Goal: Find specific page/section: Find specific page/section

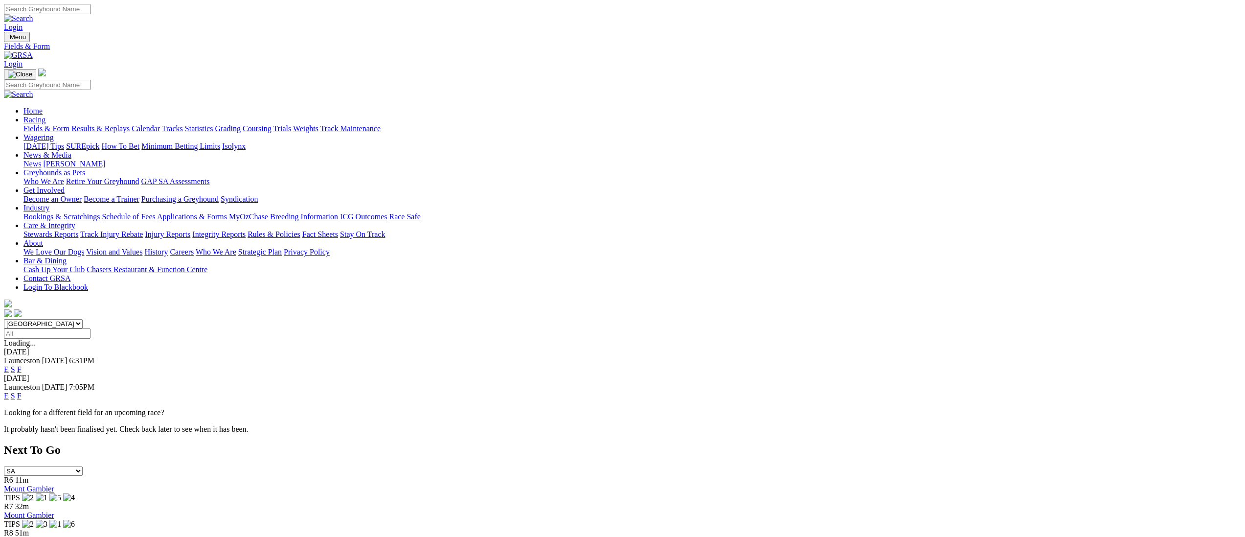
click at [83, 319] on select "South Australia New South Wales Northern Territory Queensland Tasmania Victoria…" at bounding box center [43, 323] width 79 height 9
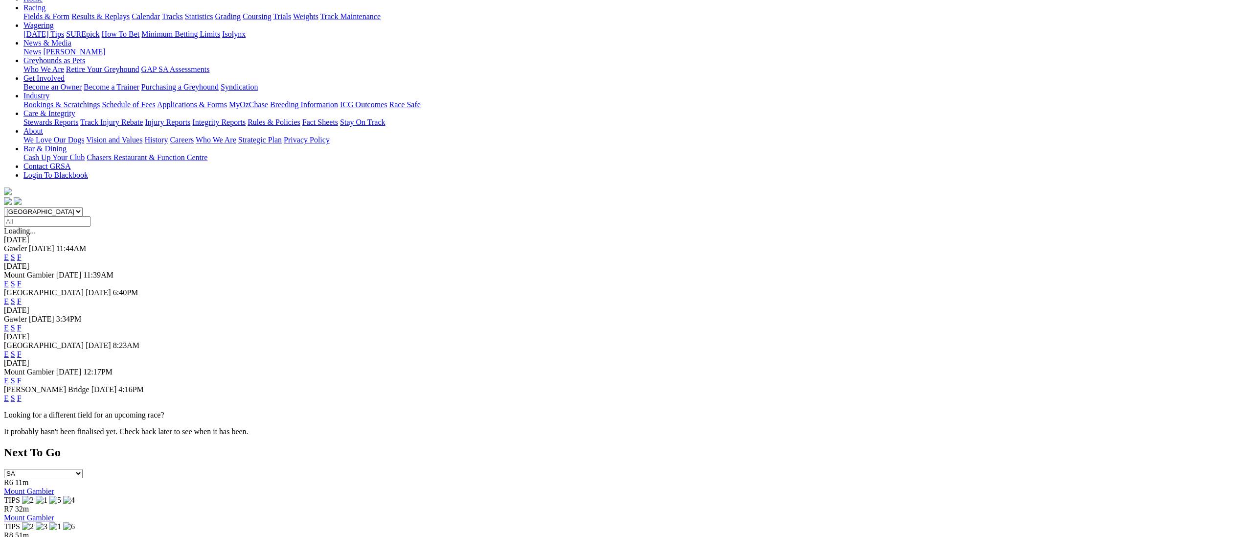
scroll to position [139, 0]
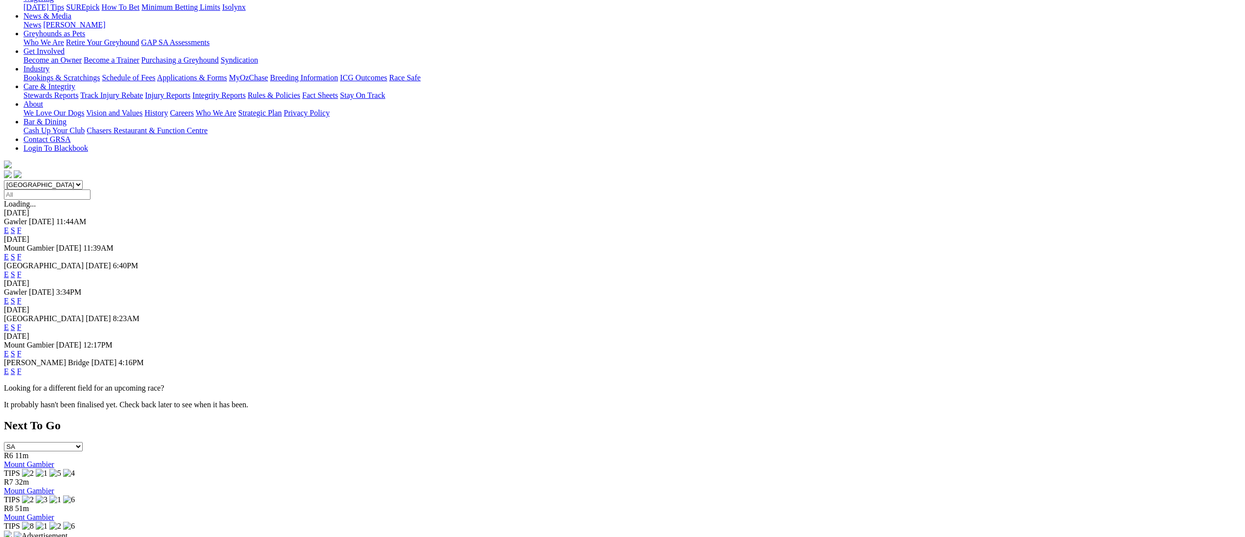
click at [22, 367] on link "F" at bounding box center [19, 371] width 4 height 8
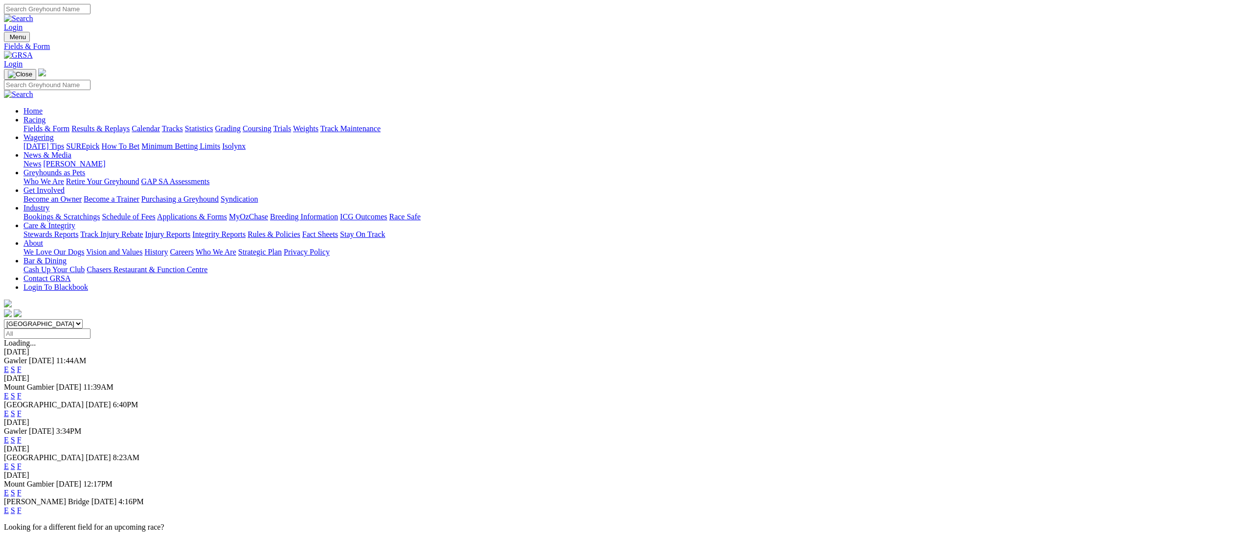
click at [83, 319] on select "South Australia New South Wales Northern Territory Queensland Tasmania Victoria…" at bounding box center [43, 323] width 79 height 9
select select "TAS"
click at [83, 319] on select "South Australia New South Wales Northern Territory Queensland Tasmania Victoria…" at bounding box center [43, 323] width 79 height 9
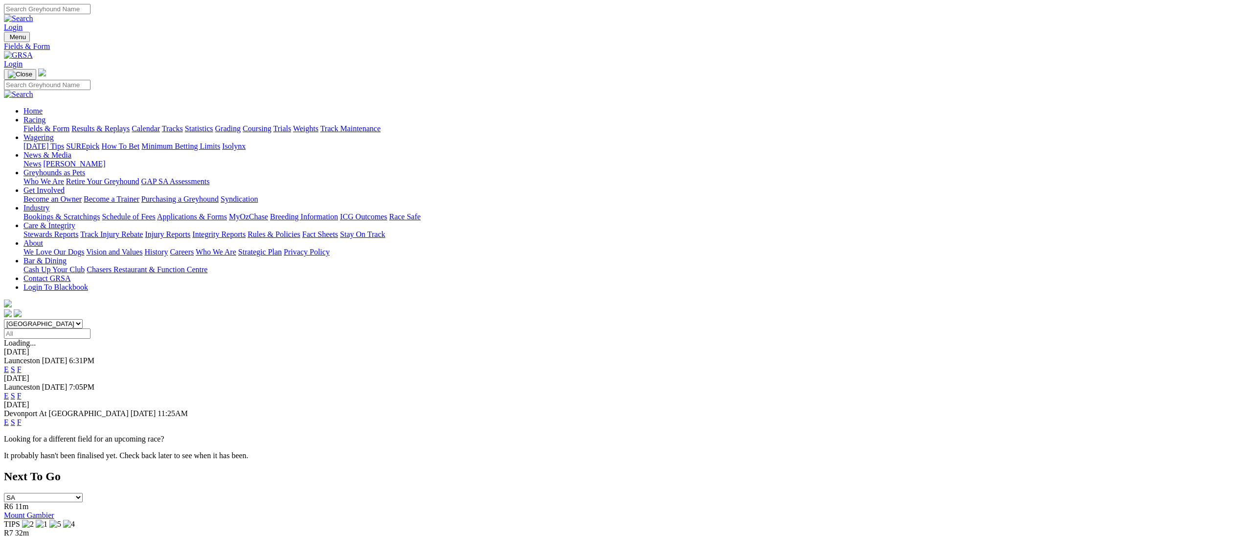
click at [22, 418] on link "F" at bounding box center [19, 422] width 4 height 8
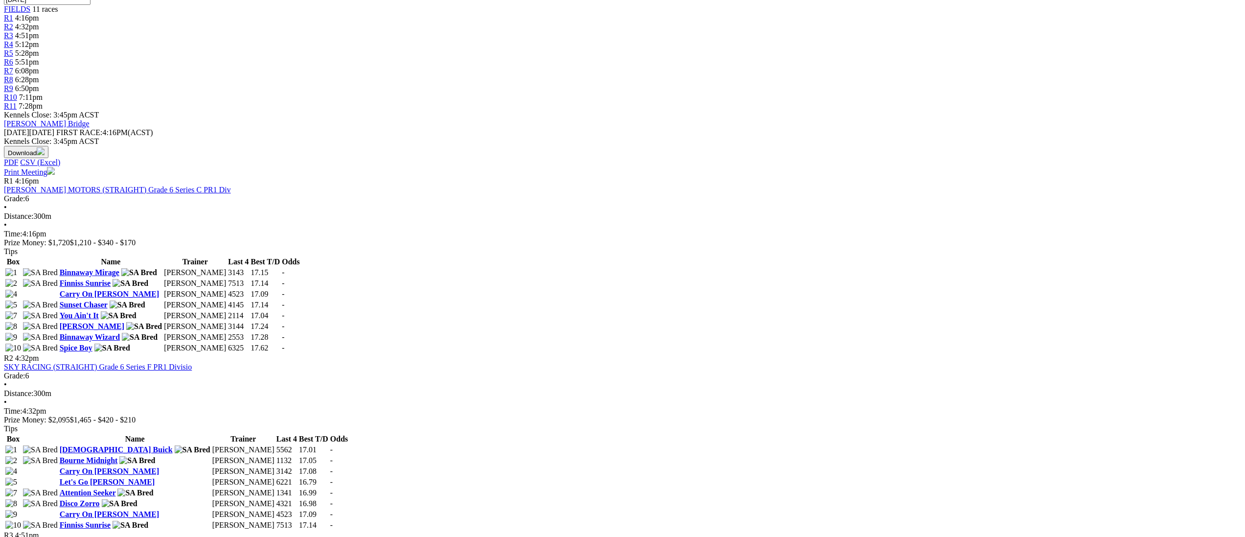
scroll to position [303, 0]
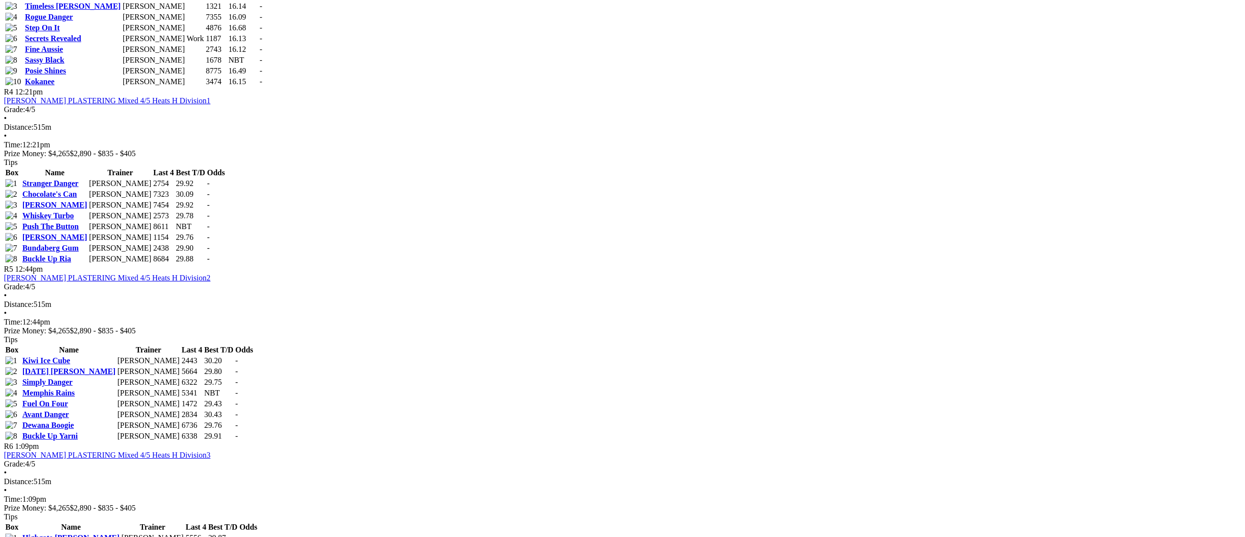
scroll to position [990, 0]
